Goal: Find specific page/section: Find specific page/section

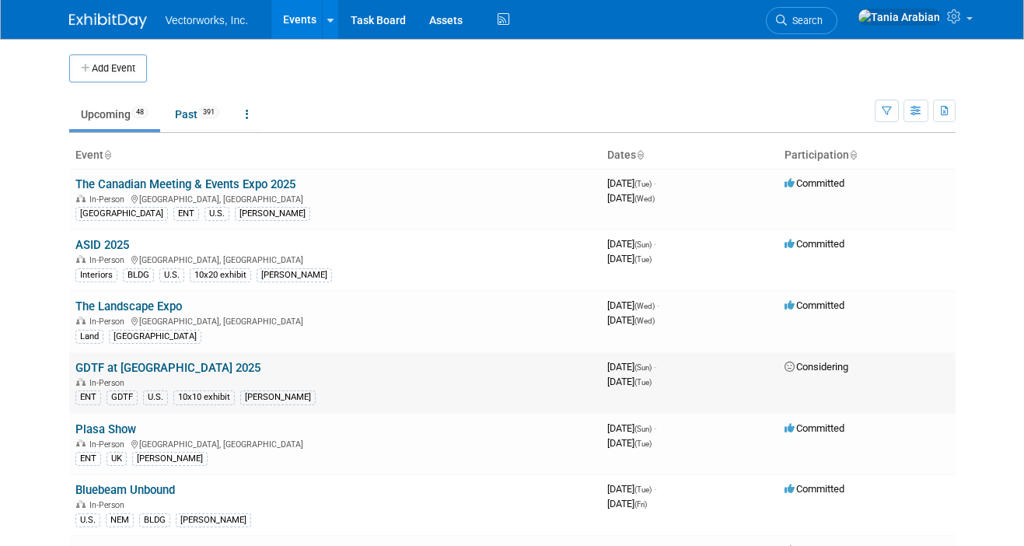
click at [132, 369] on link "GDTF at [GEOGRAPHIC_DATA] 2025" at bounding box center [167, 368] width 185 height 14
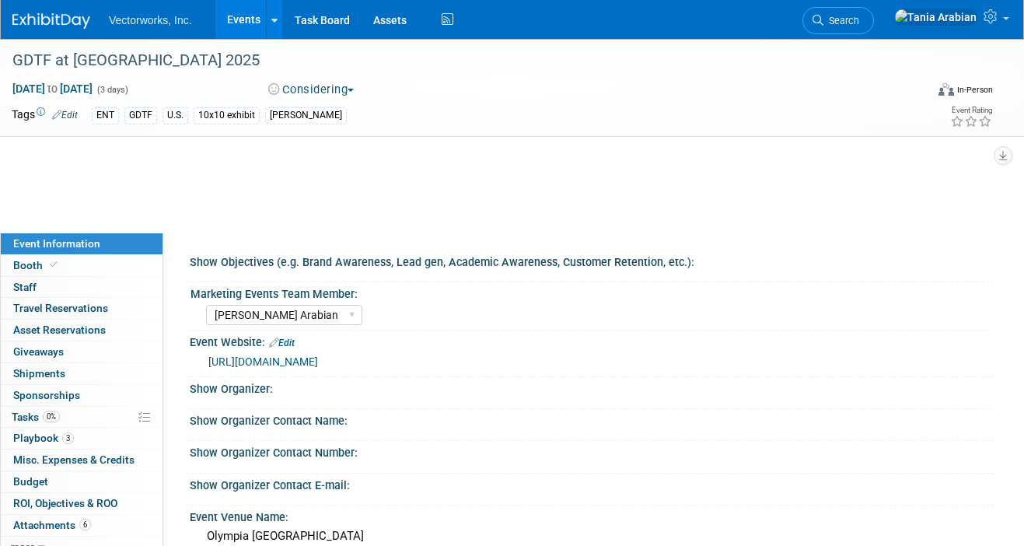
select select "[PERSON_NAME] Arabian"
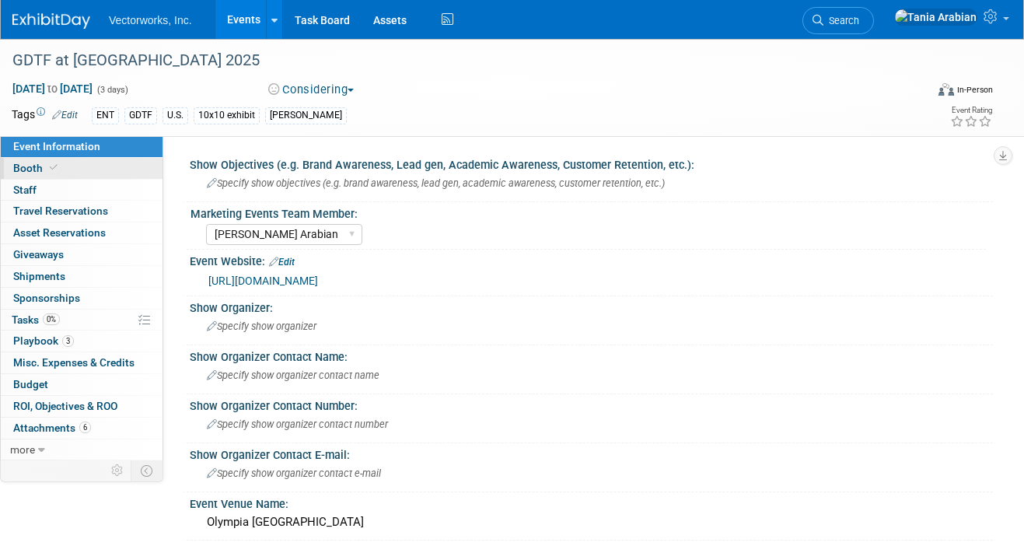
click at [35, 164] on span "Booth" at bounding box center [36, 168] width 47 height 12
